Goal: Navigation & Orientation: Find specific page/section

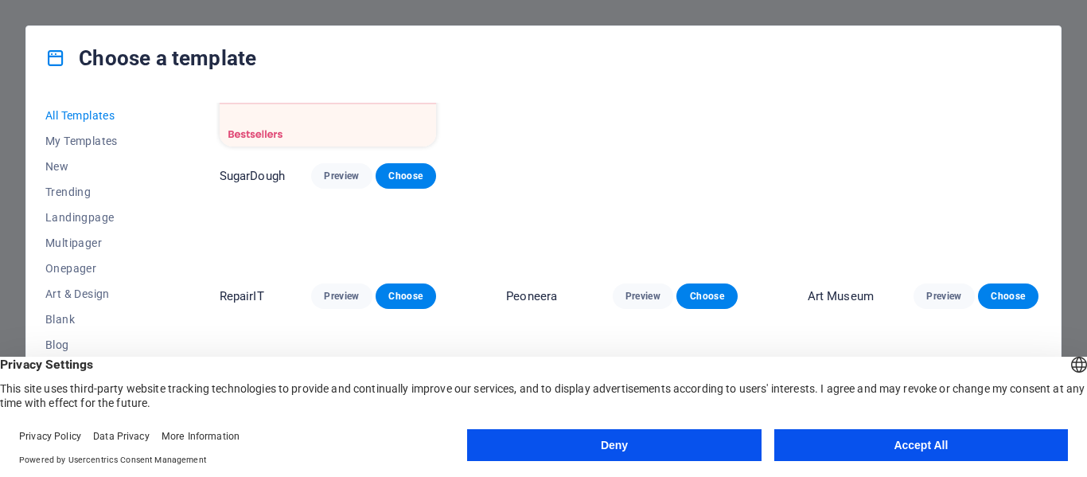
scroll to position [80, 0]
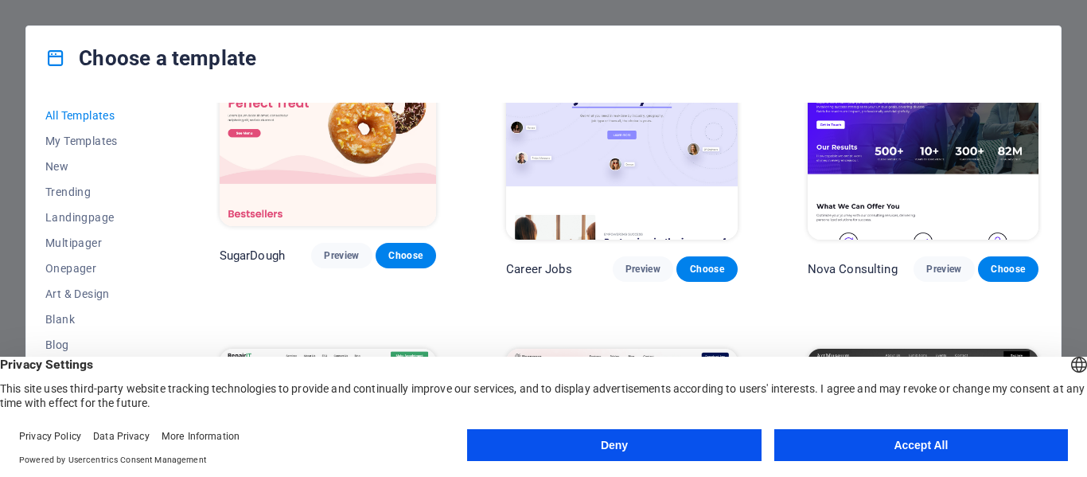
click at [388, 156] on img at bounding box center [328, 126] width 217 height 200
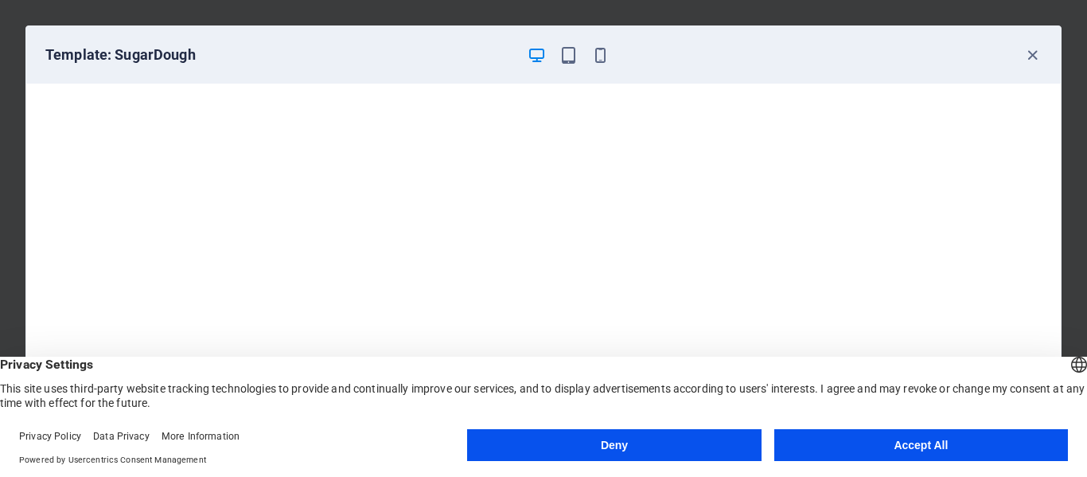
click at [864, 435] on button "Accept All" at bounding box center [922, 445] width 294 height 32
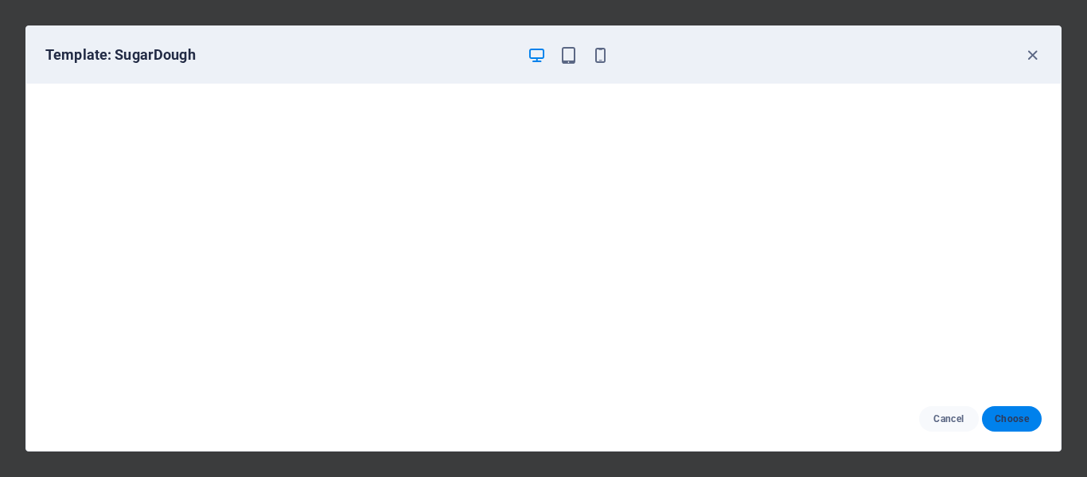
click at [1014, 416] on span "Choose" at bounding box center [1012, 418] width 34 height 13
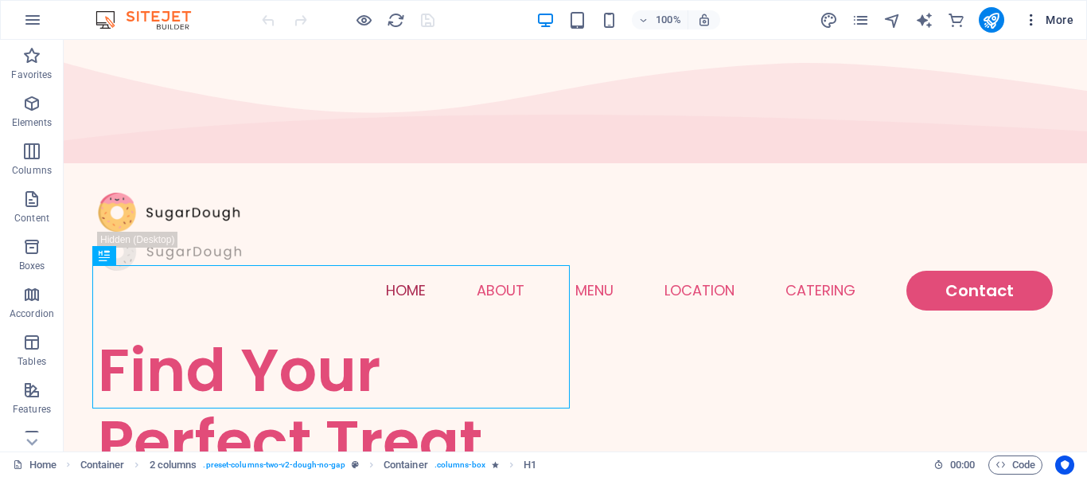
click at [1037, 12] on icon "button" at bounding box center [1032, 20] width 16 height 16
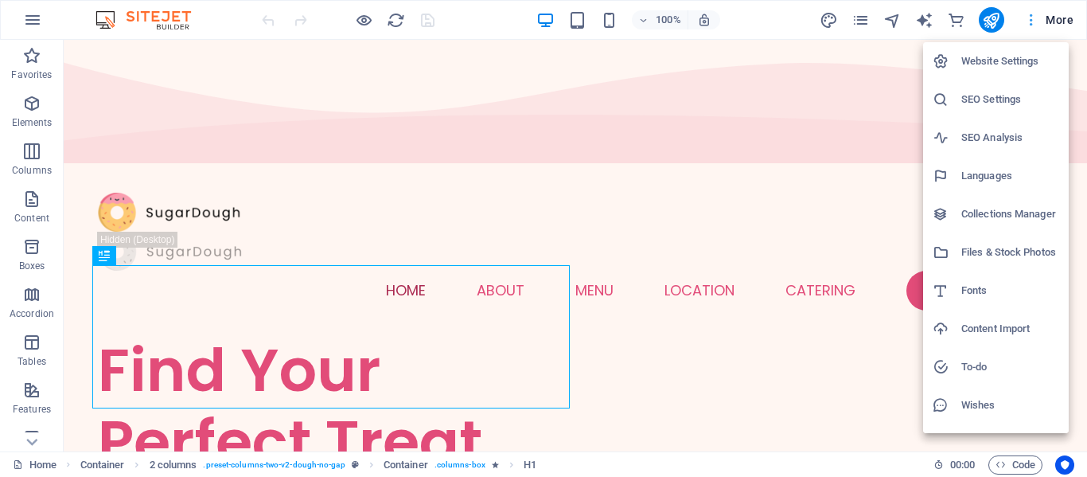
click at [1037, 12] on div at bounding box center [543, 238] width 1087 height 477
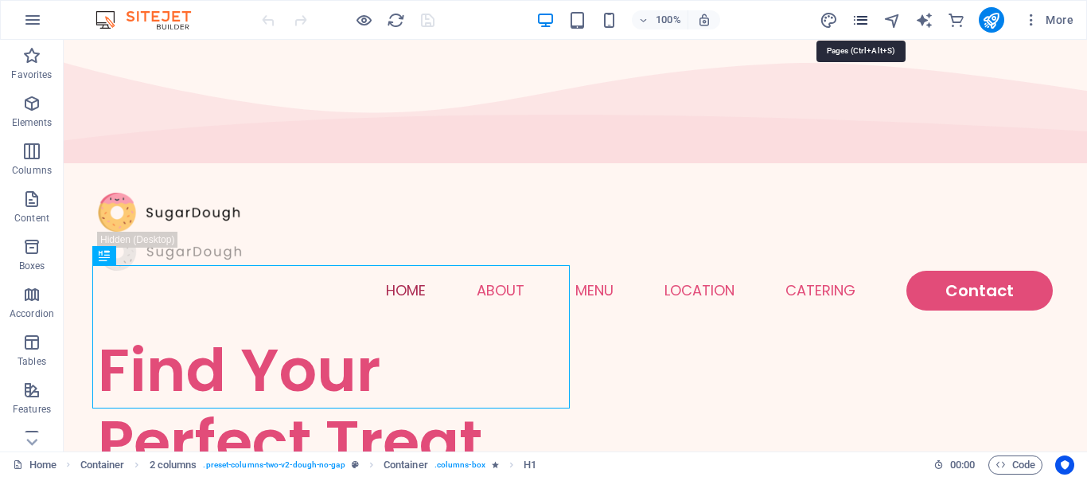
click at [859, 18] on icon "pages" at bounding box center [861, 20] width 18 height 18
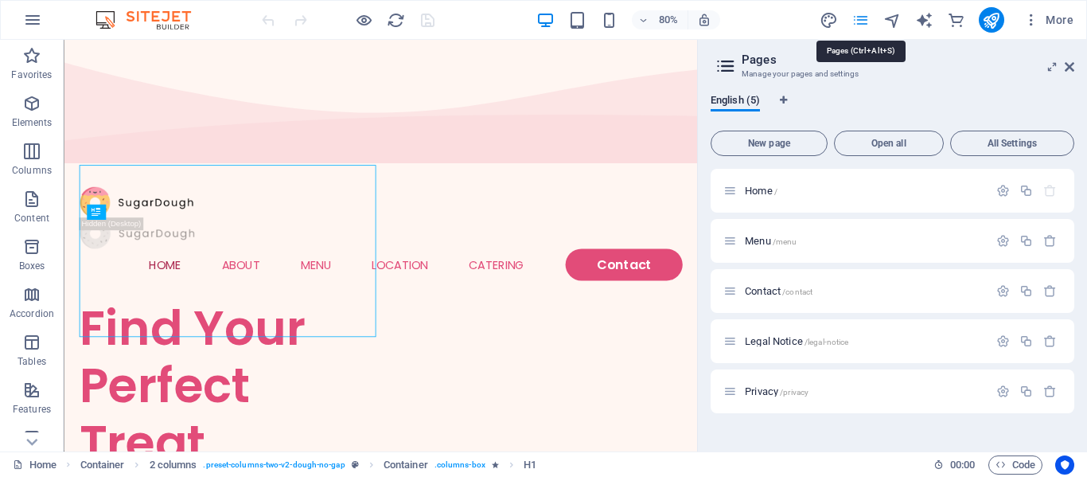
click at [859, 18] on icon "pages" at bounding box center [861, 20] width 18 height 18
click at [1038, 13] on icon "button" at bounding box center [1032, 20] width 16 height 16
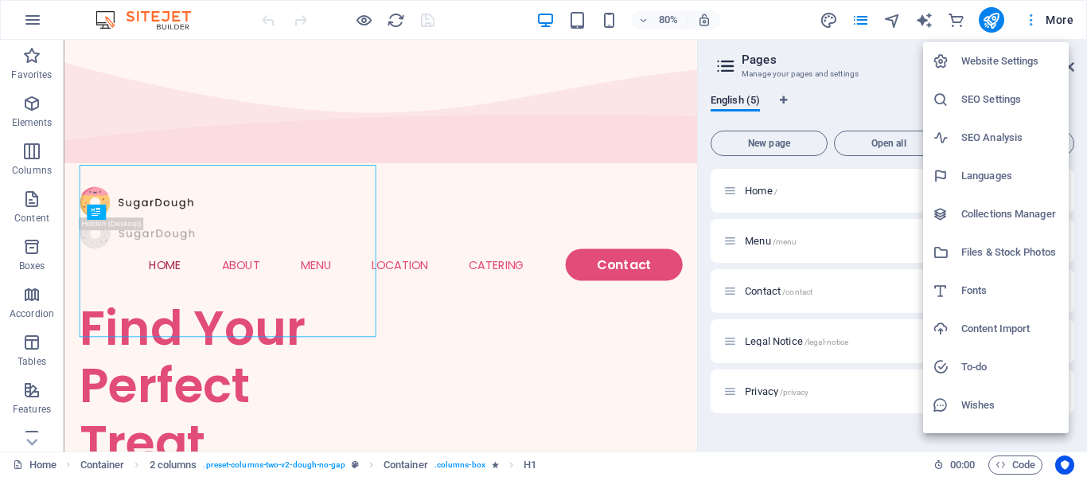
click at [1038, 13] on div at bounding box center [543, 238] width 1087 height 477
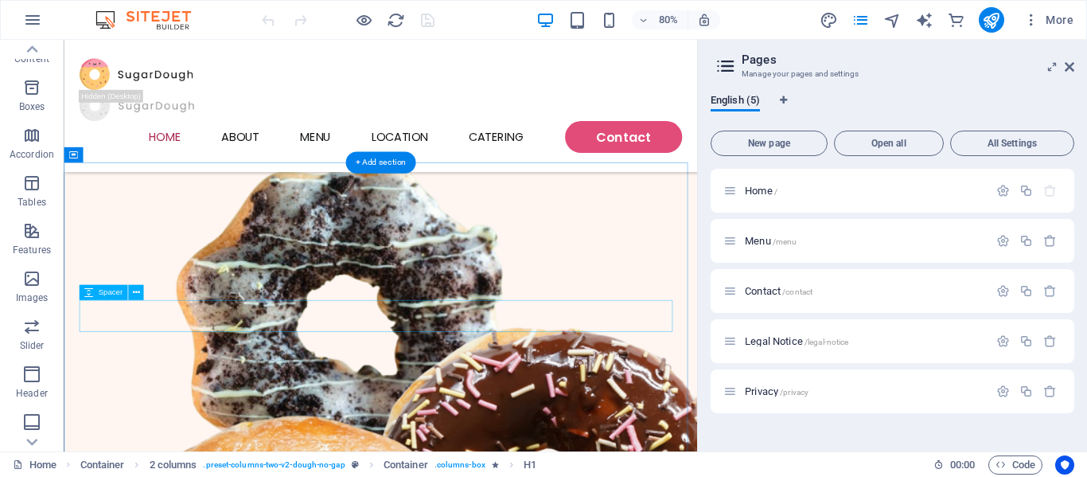
scroll to position [478, 0]
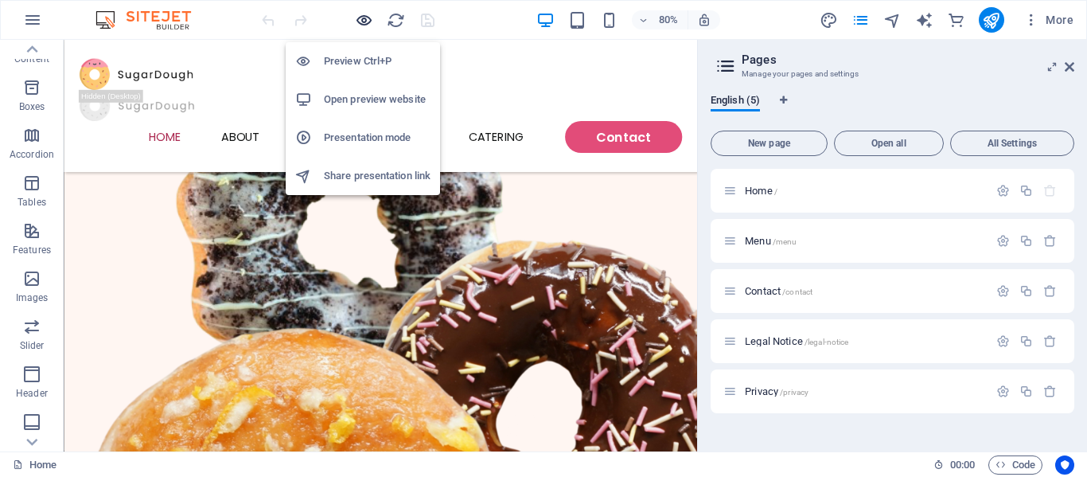
click at [363, 25] on icon "button" at bounding box center [364, 20] width 18 height 18
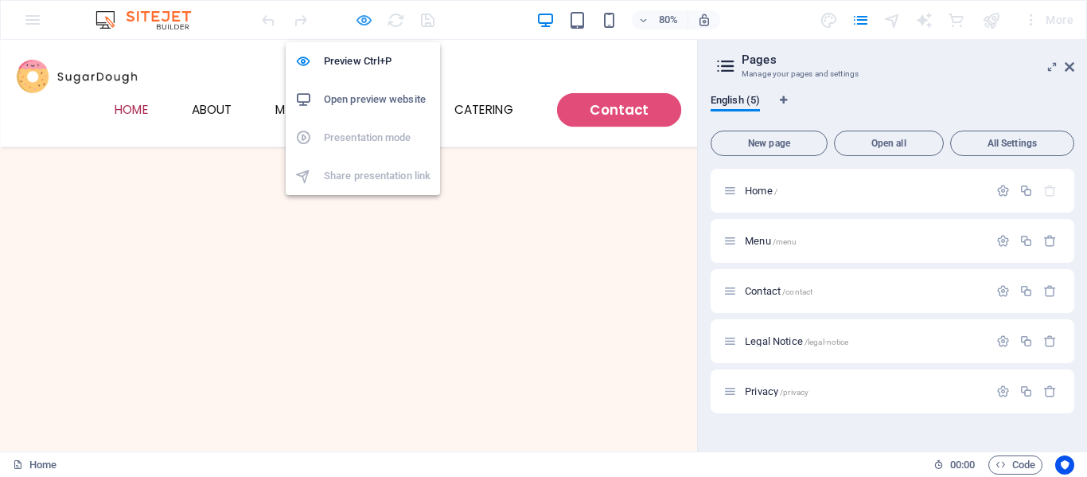
scroll to position [410, 0]
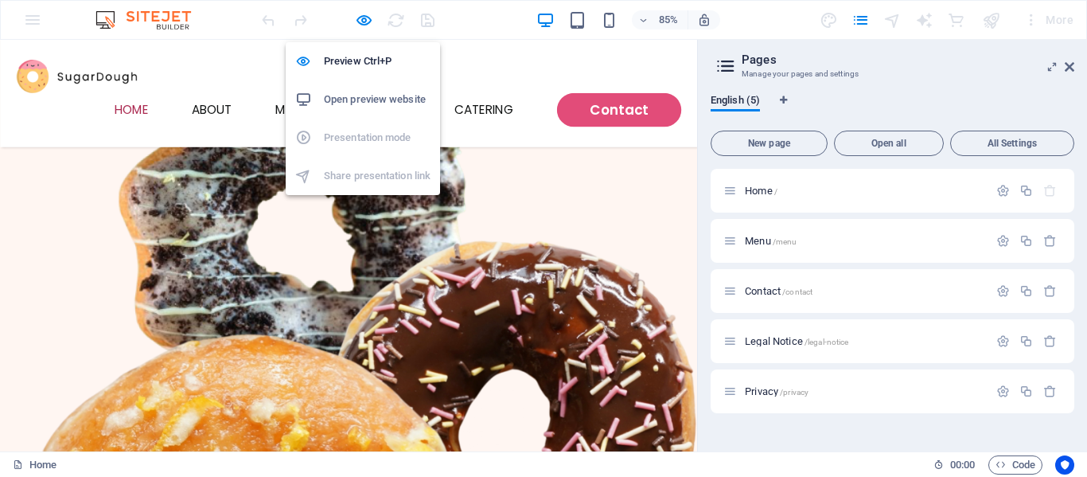
click at [362, 100] on h6 "Open preview website" at bounding box center [377, 99] width 107 height 19
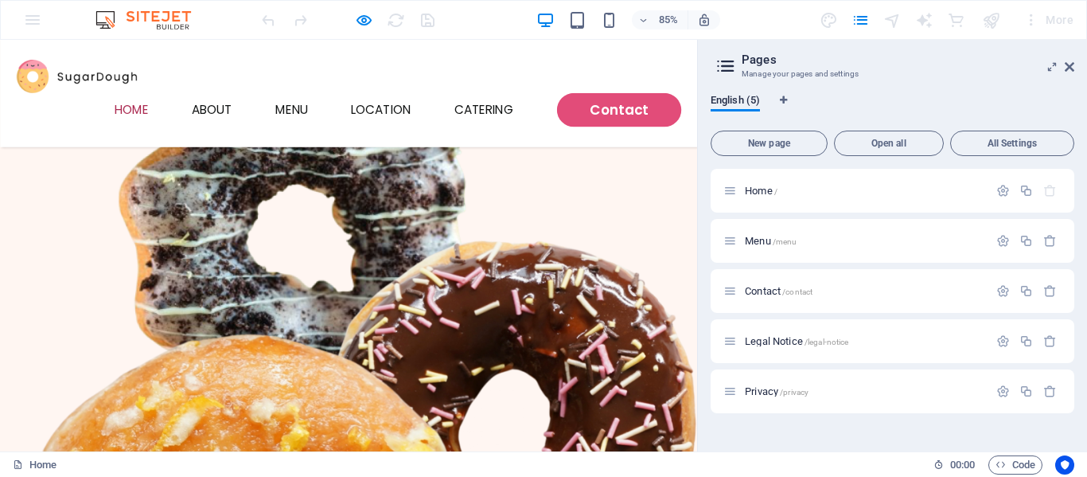
click at [907, 14] on div "More" at bounding box center [950, 19] width 260 height 25
click at [707, 87] on div "Menu Home About Menu Location Catering Contact" at bounding box center [410, 103] width 821 height 127
click at [657, 18] on h6 "85%" at bounding box center [668, 19] width 25 height 19
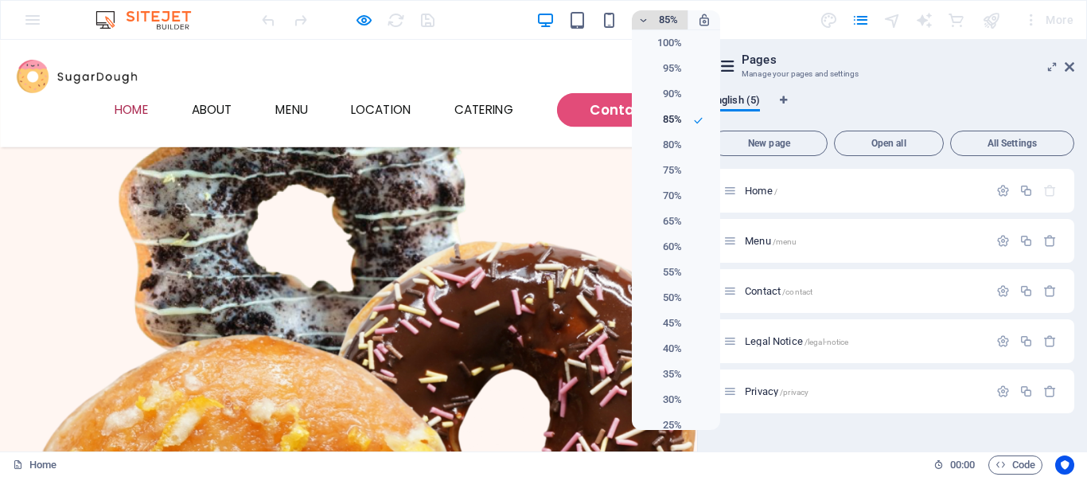
click at [657, 18] on div at bounding box center [543, 238] width 1087 height 477
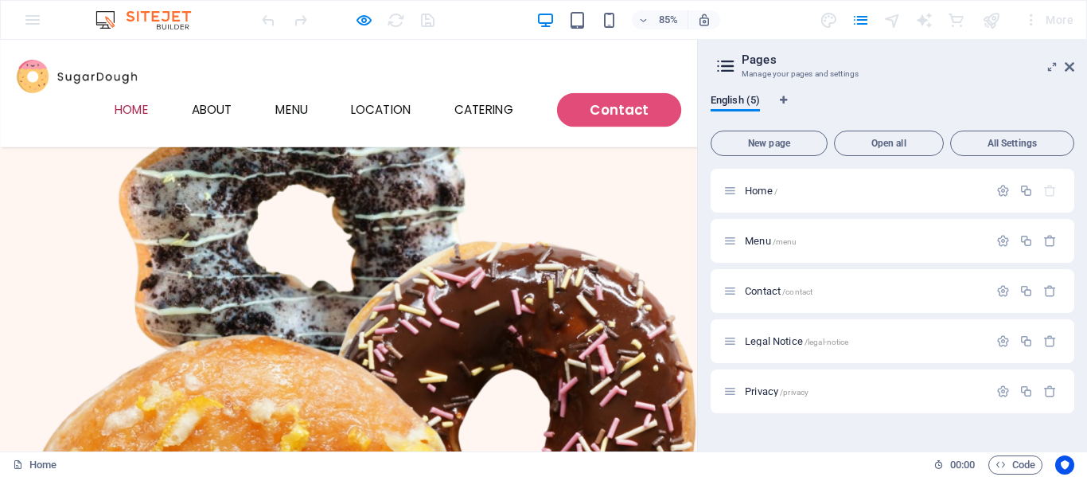
click at [24, 33] on div "85% More" at bounding box center [544, 20] width 1086 height 38
